Goal: Task Accomplishment & Management: Complete application form

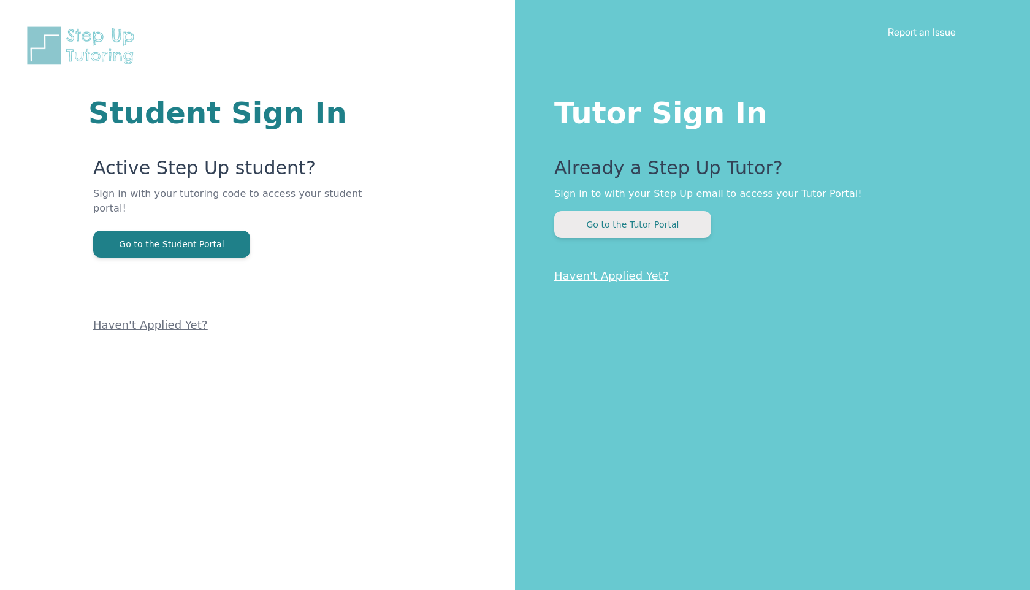
click at [645, 228] on button "Go to the Tutor Portal" at bounding box center [632, 224] width 157 height 27
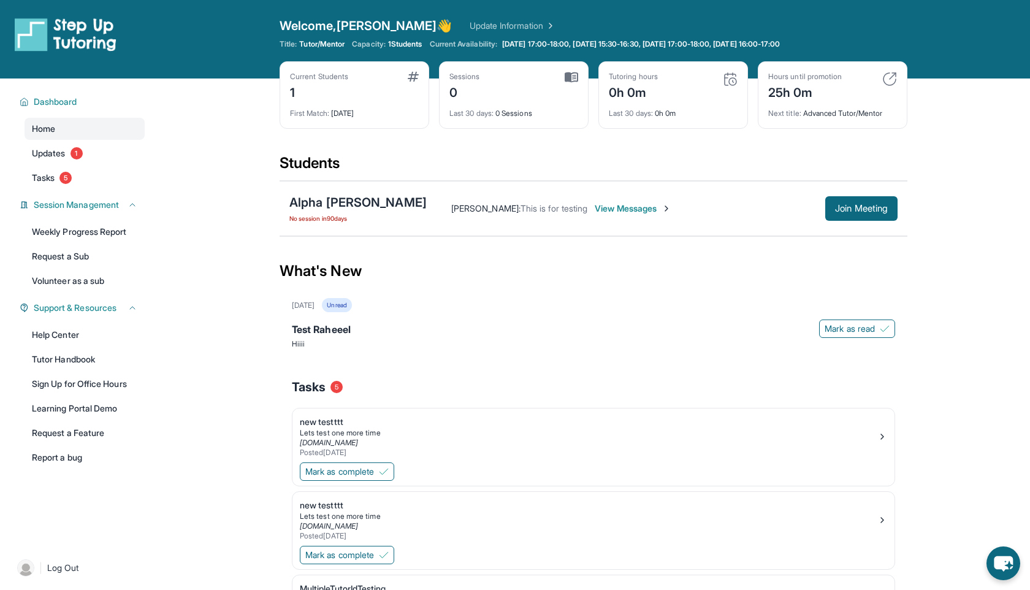
click at [470, 30] on link "Update Information" at bounding box center [513, 26] width 86 height 12
click at [51, 568] on span "Log Out" at bounding box center [63, 568] width 32 height 12
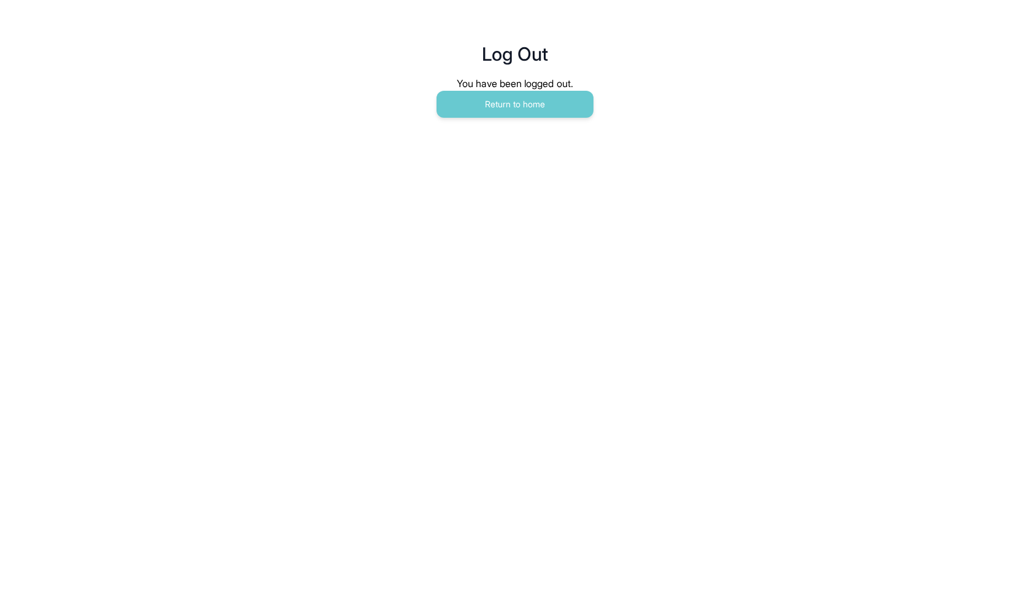
click at [475, 120] on main "Log Out You have been logged out. Return to home" at bounding box center [515, 67] width 628 height 135
click at [483, 105] on button "Return to home" at bounding box center [515, 104] width 157 height 27
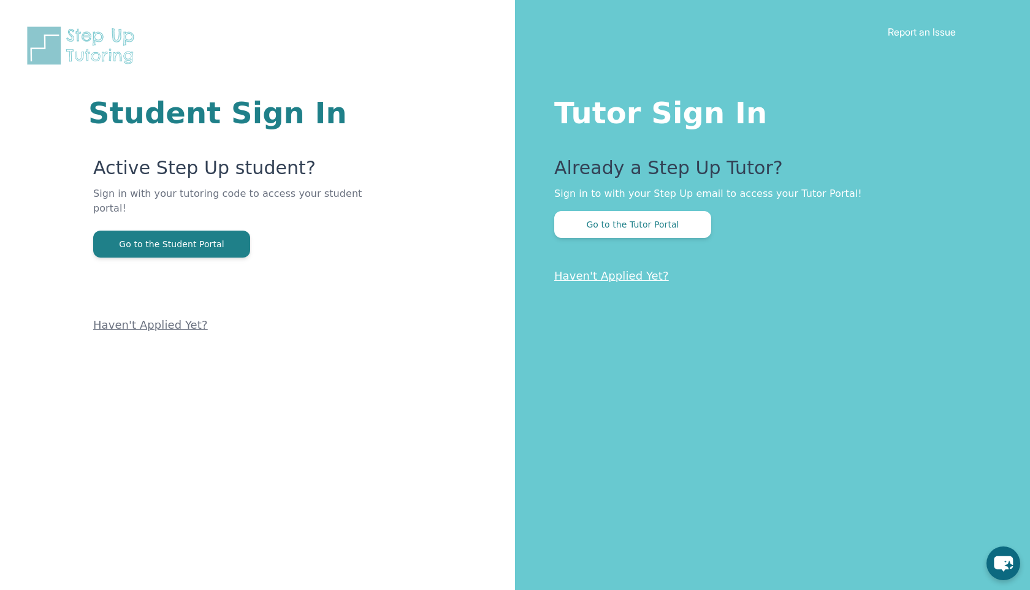
click at [394, 1] on div "Student Sign In Active Step Up student? Sign in with your tutoring code to acce…" at bounding box center [257, 167] width 417 height 334
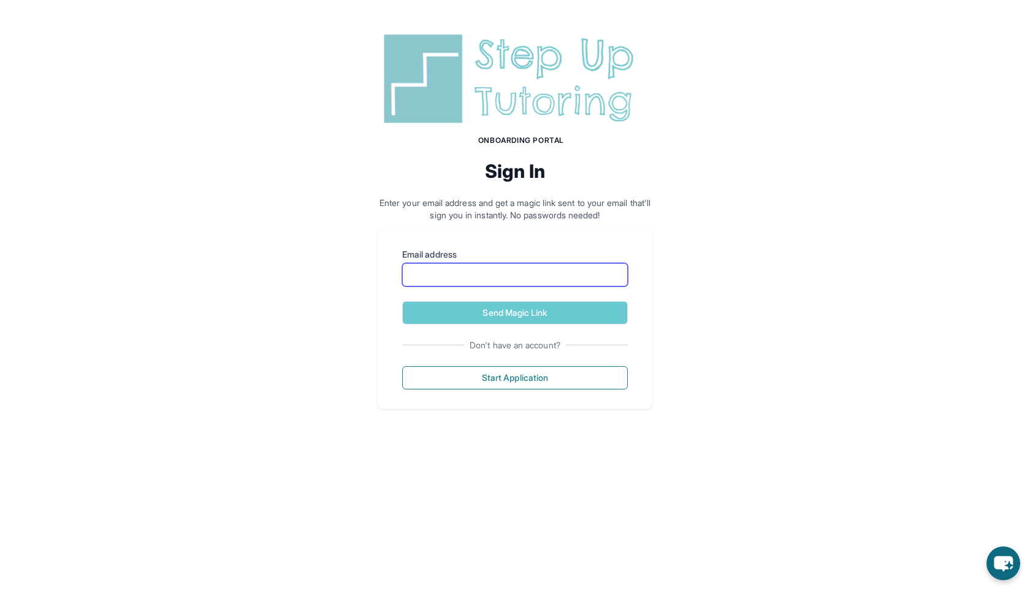
click at [451, 274] on input "Email address" at bounding box center [515, 274] width 226 height 23
type input "**********"
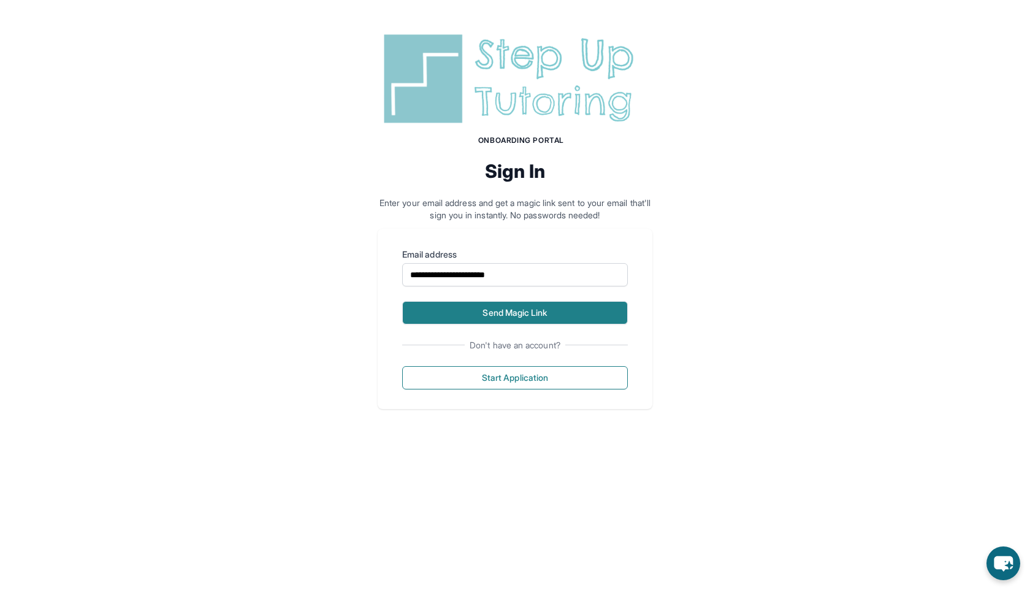
click at [460, 316] on button "Send Magic Link" at bounding box center [515, 312] width 226 height 23
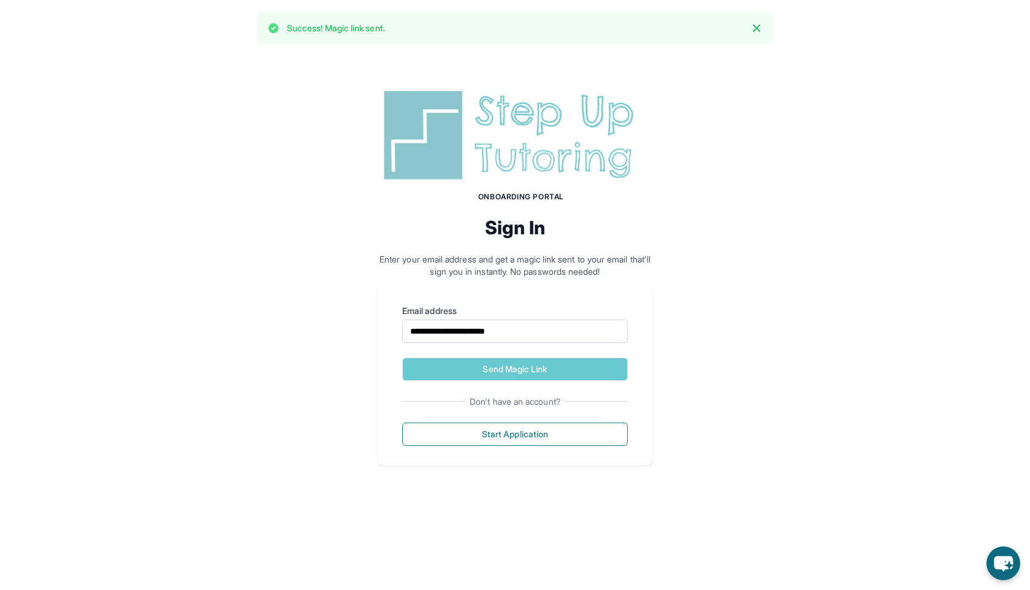
click at [137, 172] on div "**********" at bounding box center [515, 275] width 1030 height 439
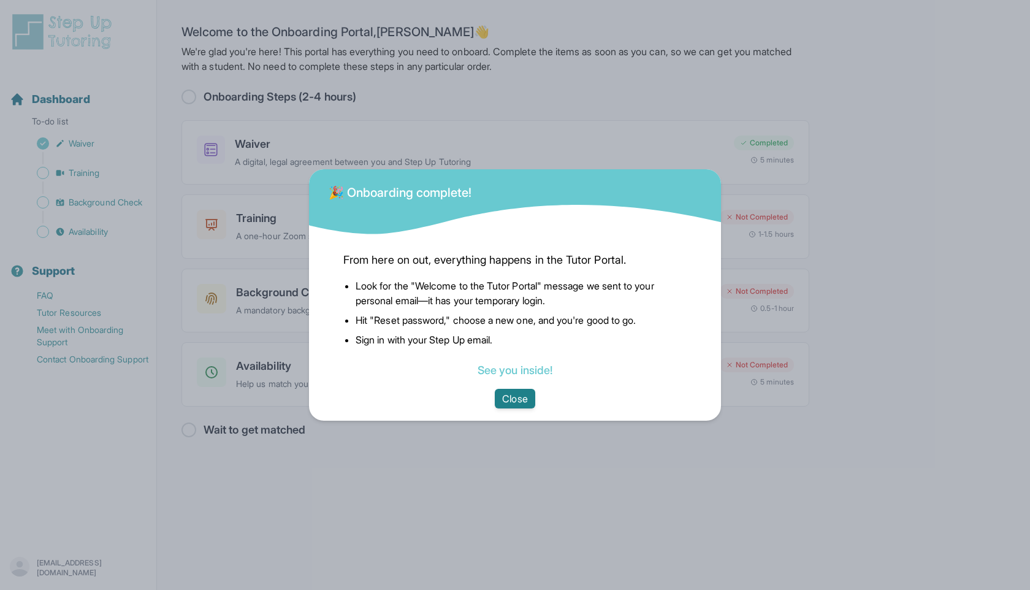
click at [518, 406] on button "Close" at bounding box center [515, 399] width 40 height 20
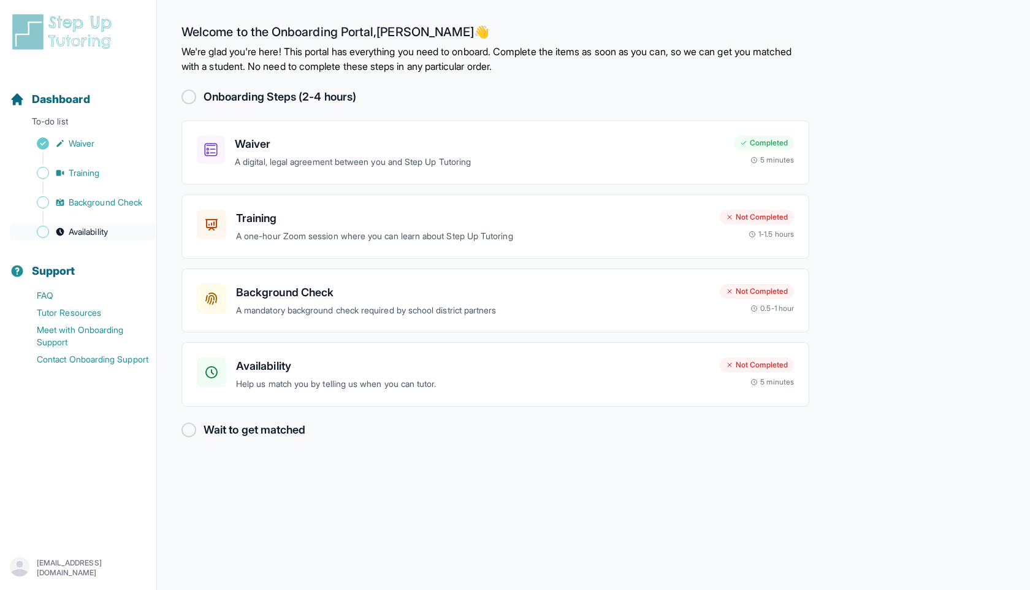
click at [103, 235] on span "Availability" at bounding box center [88, 232] width 39 height 12
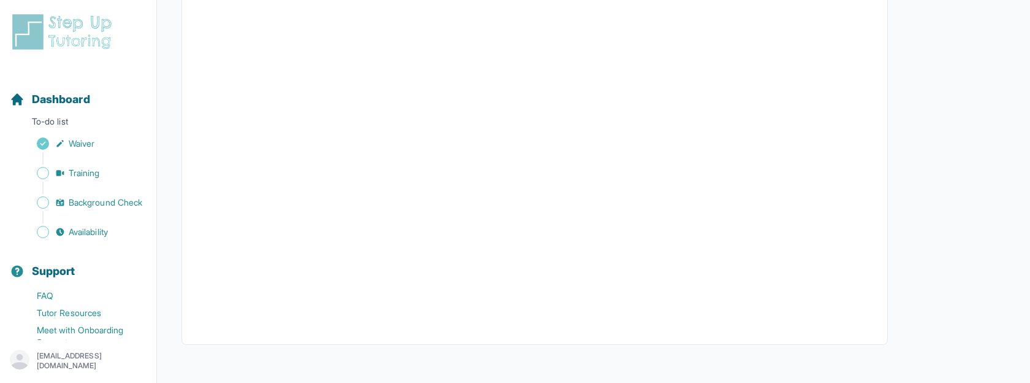
scroll to position [330, 0]
